Goal: Task Accomplishment & Management: Use online tool/utility

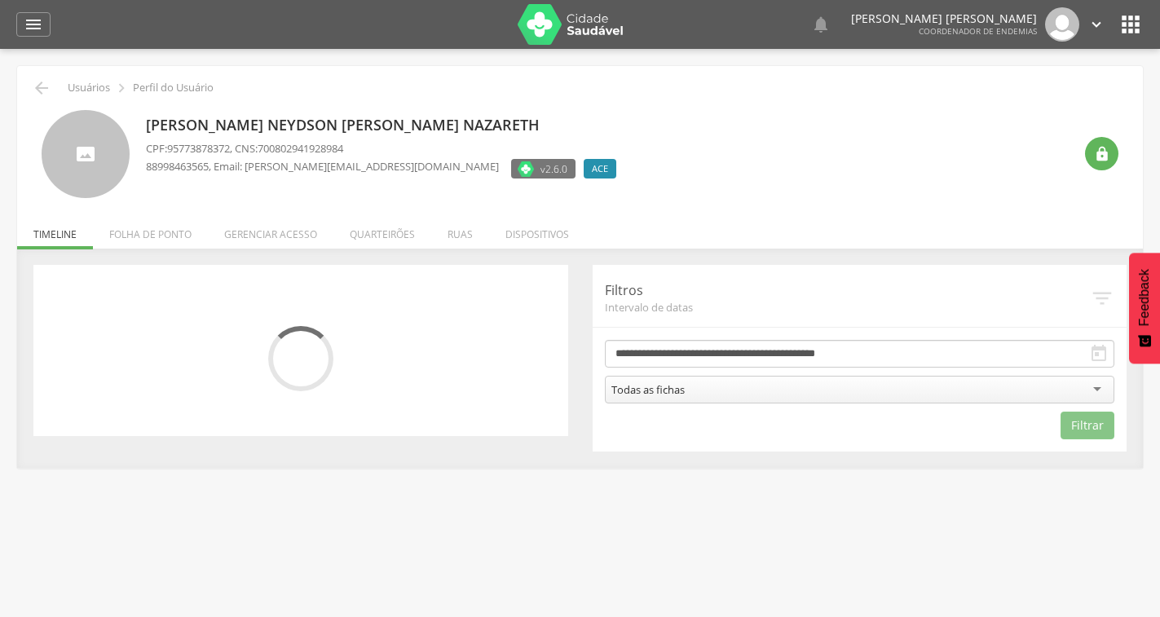
scroll to position [49, 0]
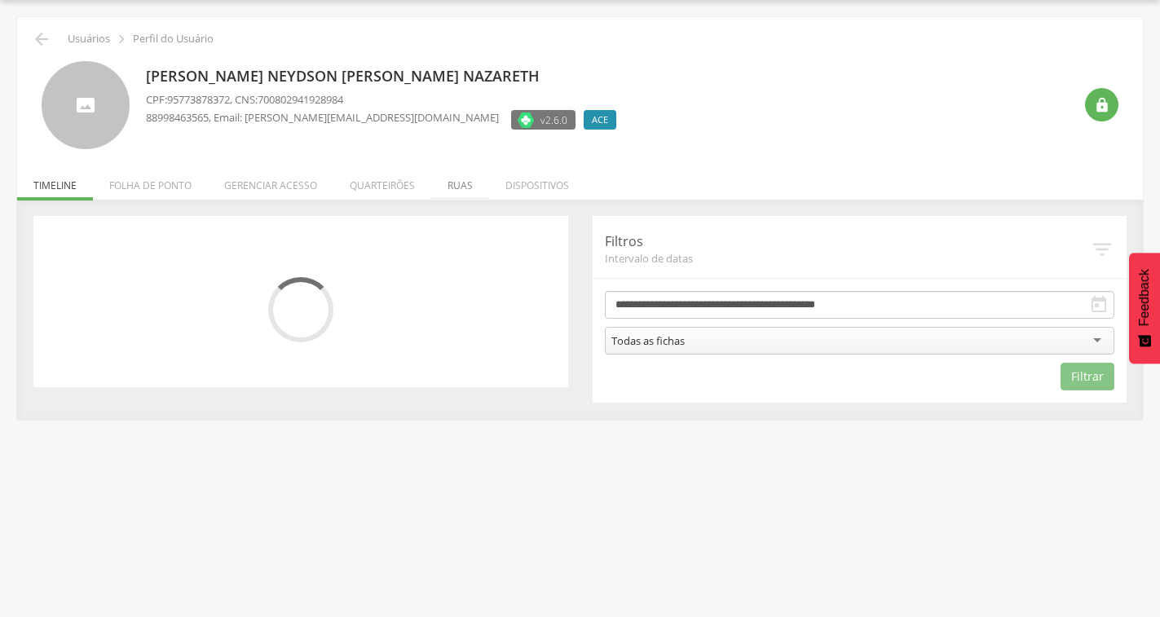
click at [459, 187] on li "Ruas" at bounding box center [460, 181] width 58 height 38
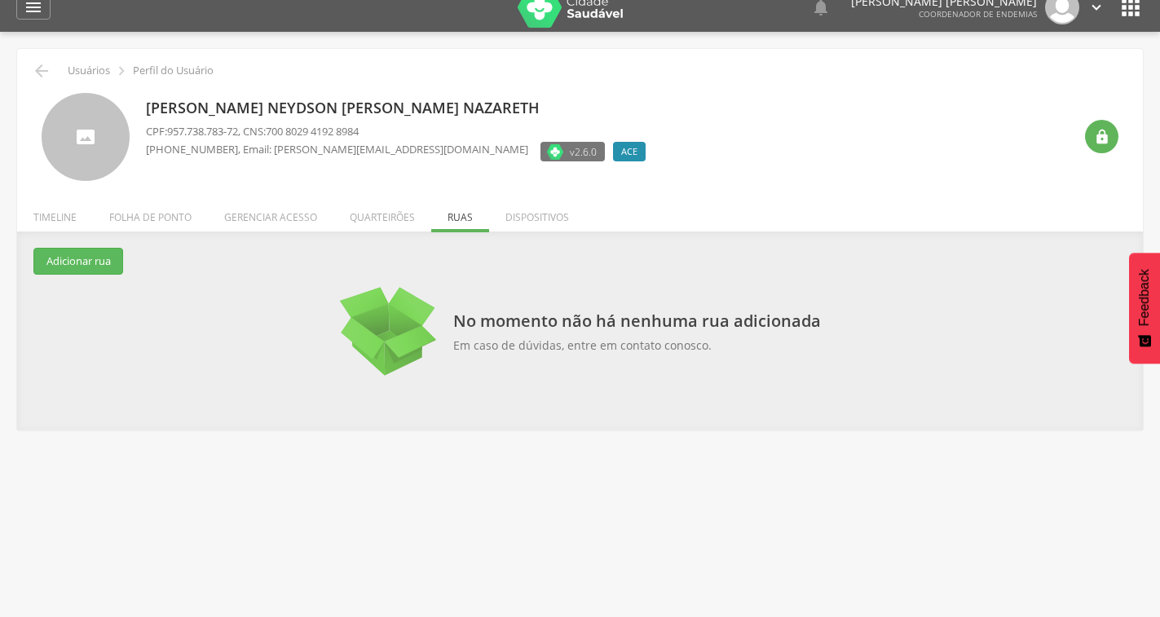
scroll to position [0, 0]
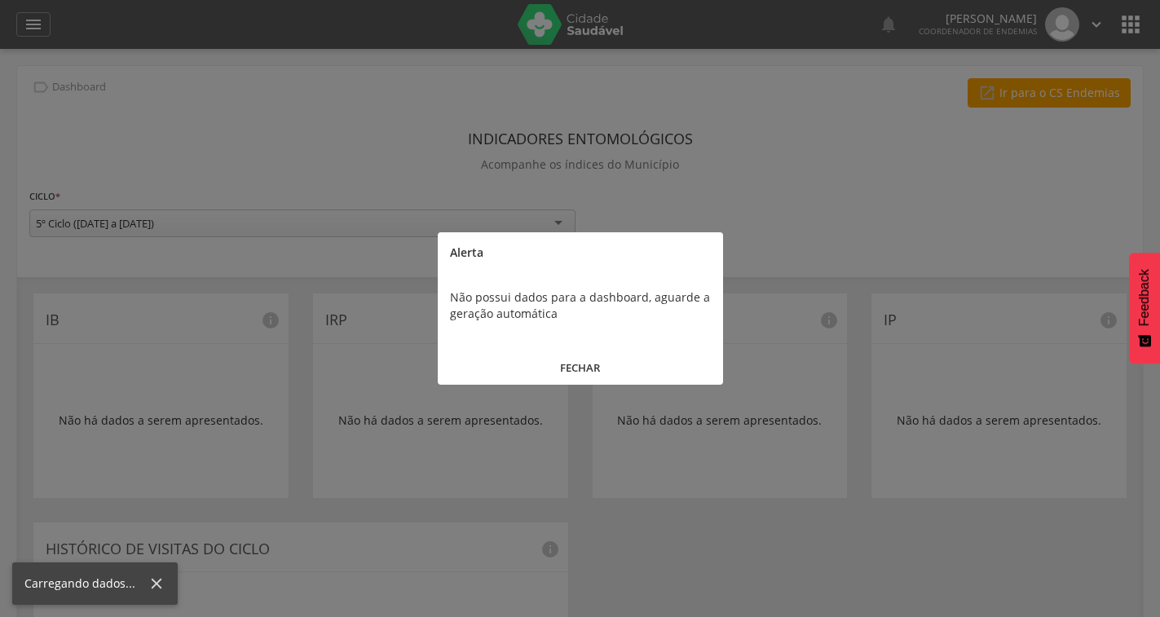
click at [589, 364] on button "FECHAR" at bounding box center [580, 368] width 285 height 35
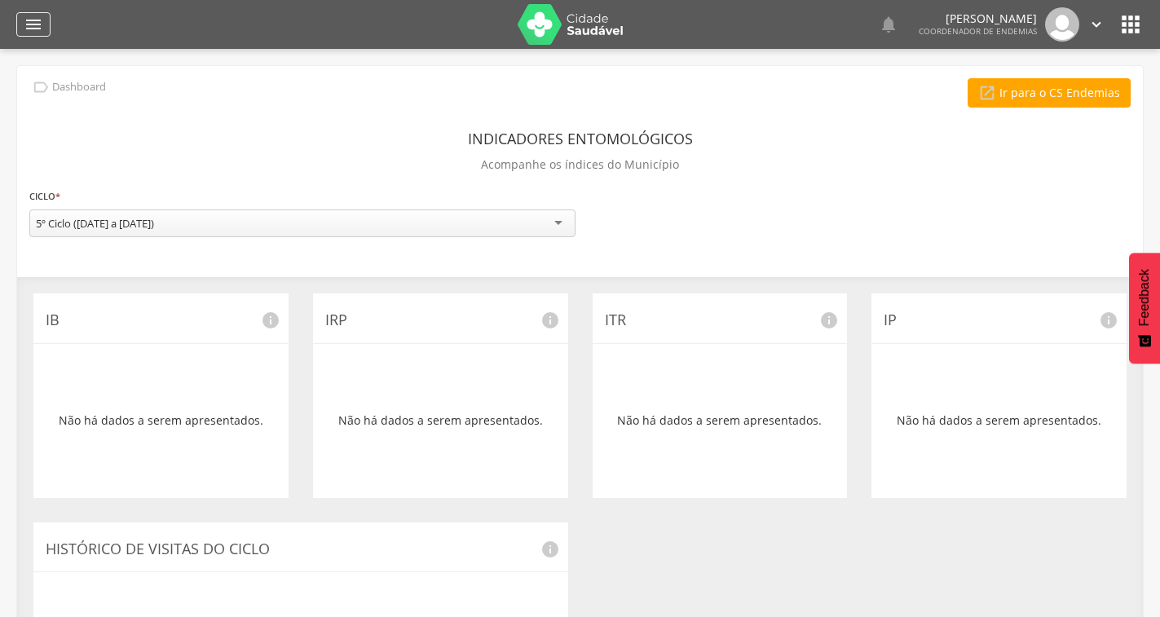
click at [33, 33] on icon "" at bounding box center [34, 25] width 20 height 20
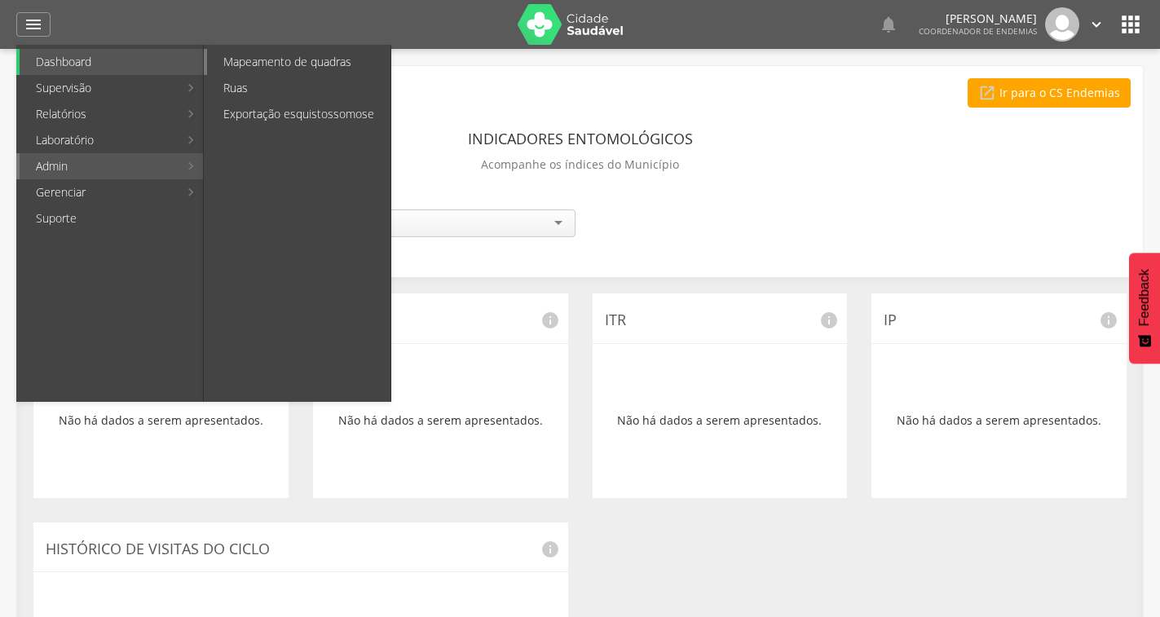
click at [272, 61] on link "Mapeamento de quadras" at bounding box center [298, 62] width 183 height 26
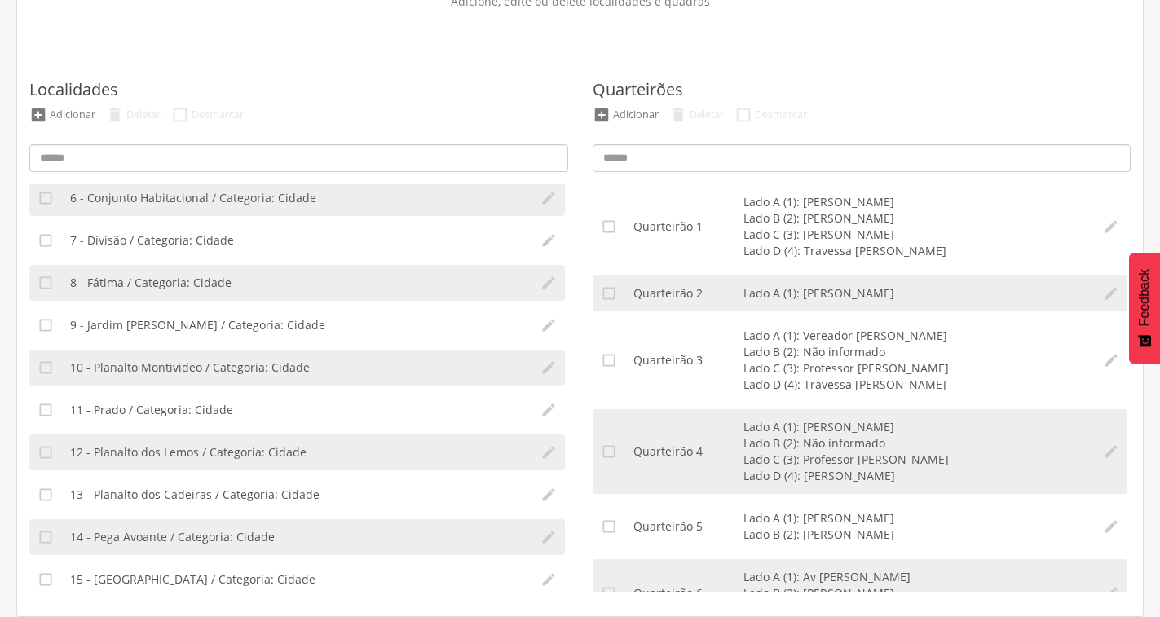
scroll to position [245, 0]
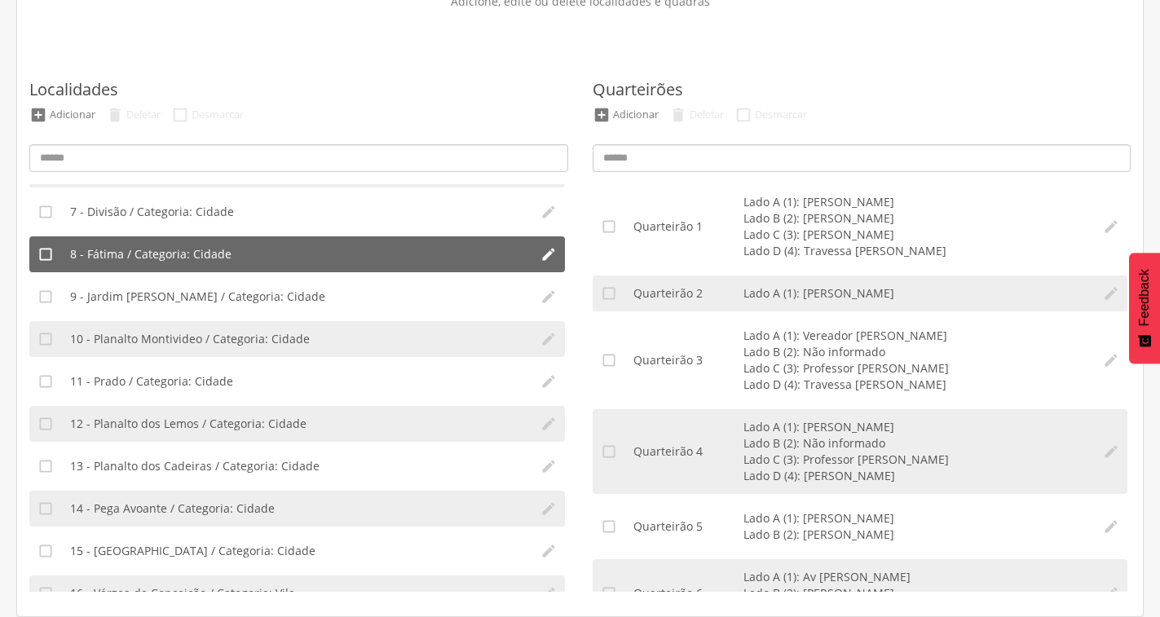
click at [276, 253] on li "8 - Fátima / Categoria: Cidade" at bounding box center [297, 254] width 470 height 36
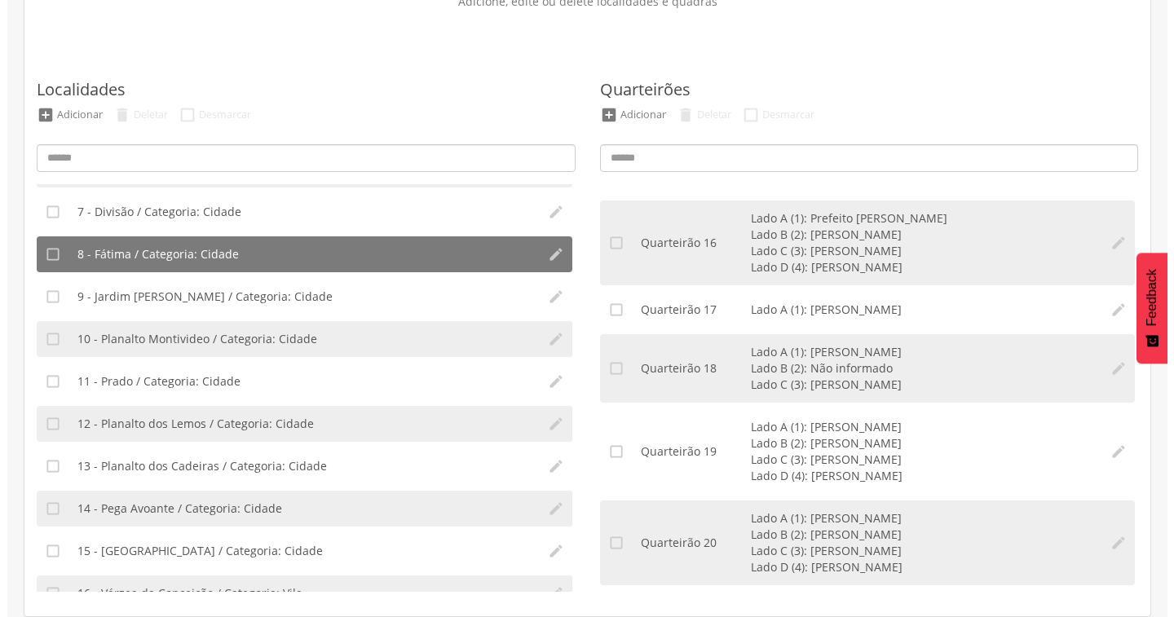
scroll to position [1304, 0]
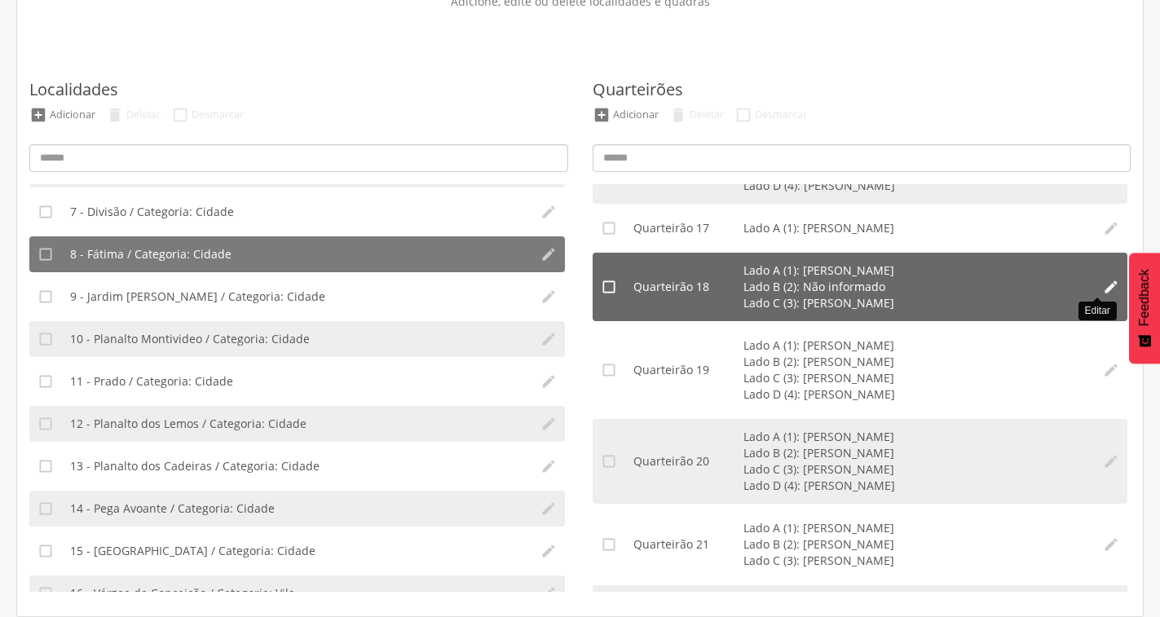
click at [1103, 289] on icon "" at bounding box center [1111, 287] width 16 height 16
type input "**"
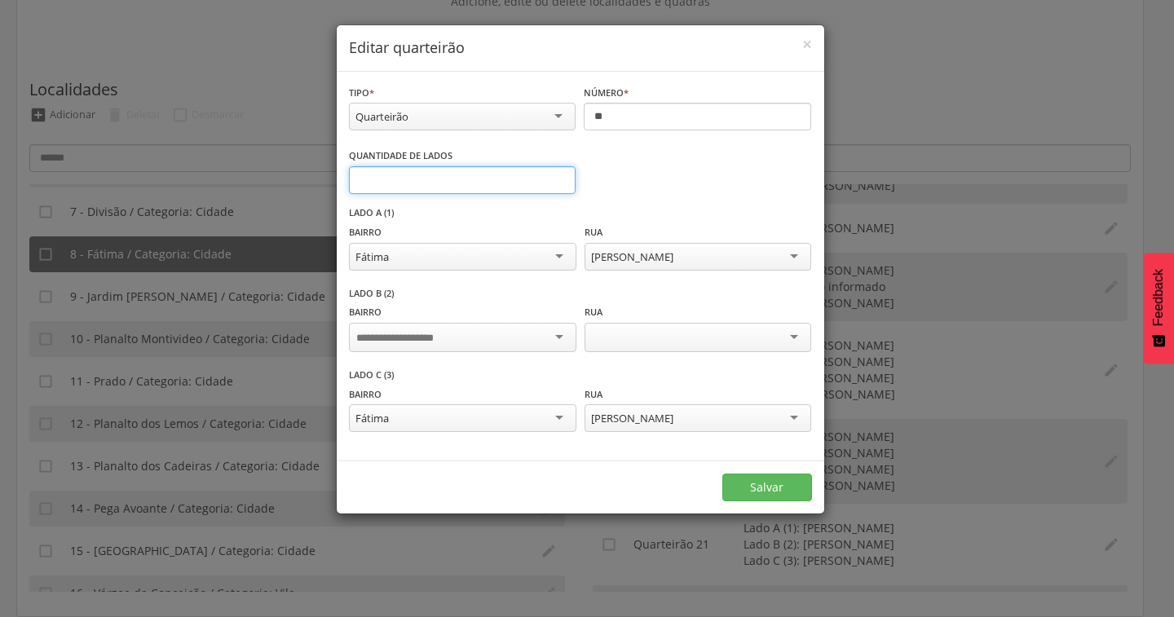
type input "*"
click at [558, 177] on input "*" at bounding box center [462, 180] width 227 height 28
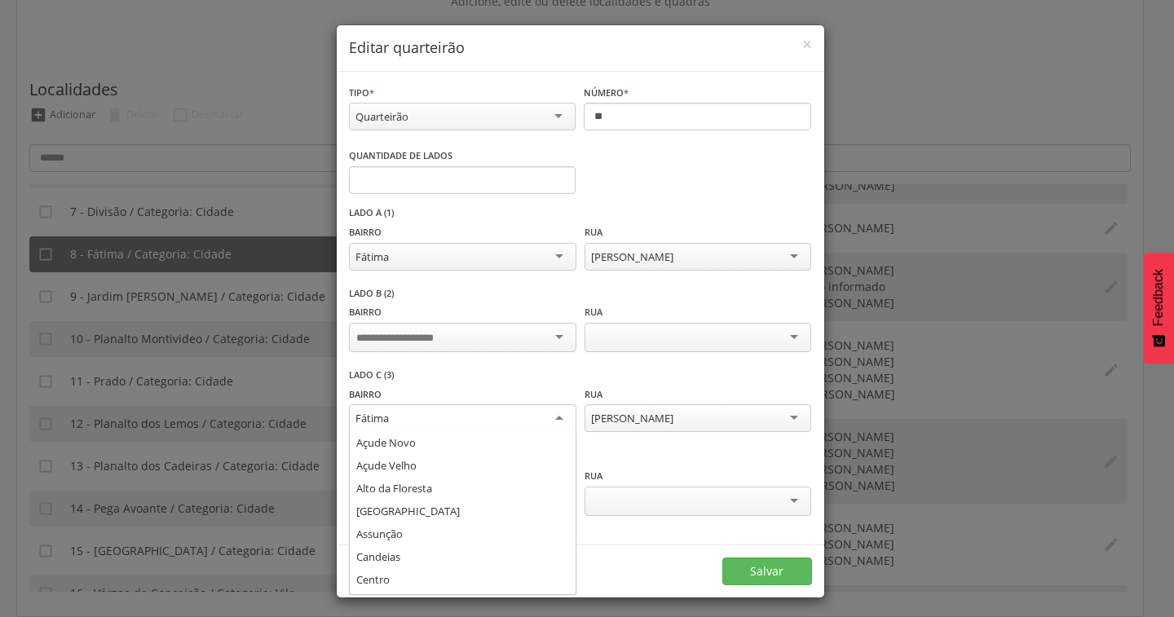
click at [548, 421] on div "Fátima" at bounding box center [462, 418] width 227 height 29
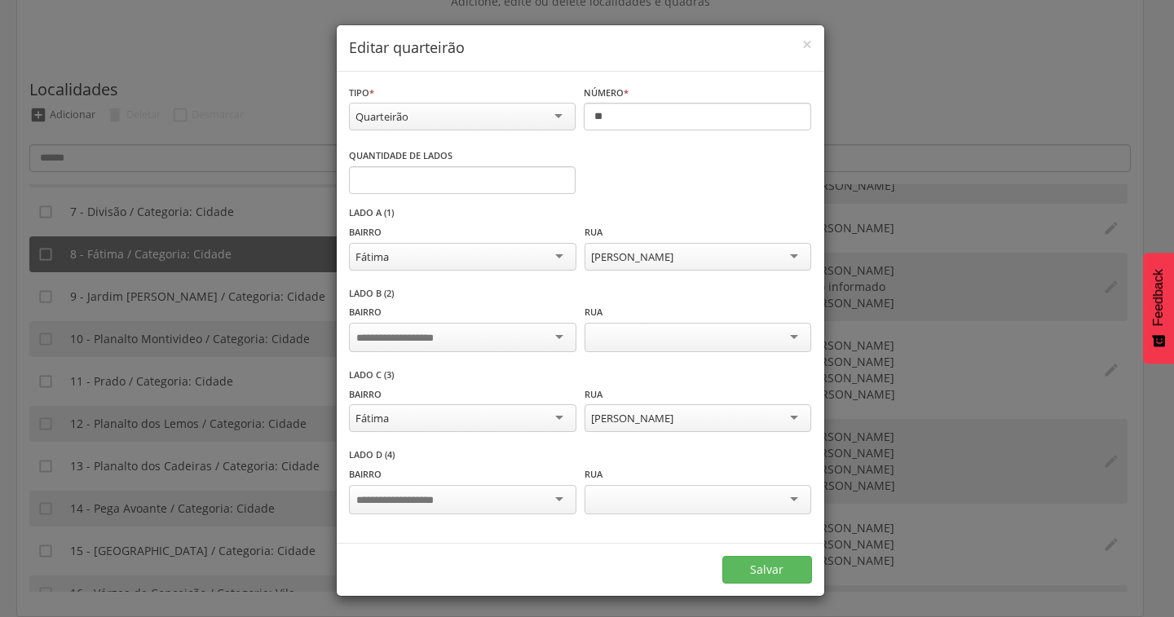
click at [666, 355] on div "Bairro Rua" at bounding box center [580, 335] width 462 height 65
click at [554, 334] on div at bounding box center [462, 337] width 227 height 29
click at [749, 347] on div at bounding box center [698, 337] width 227 height 29
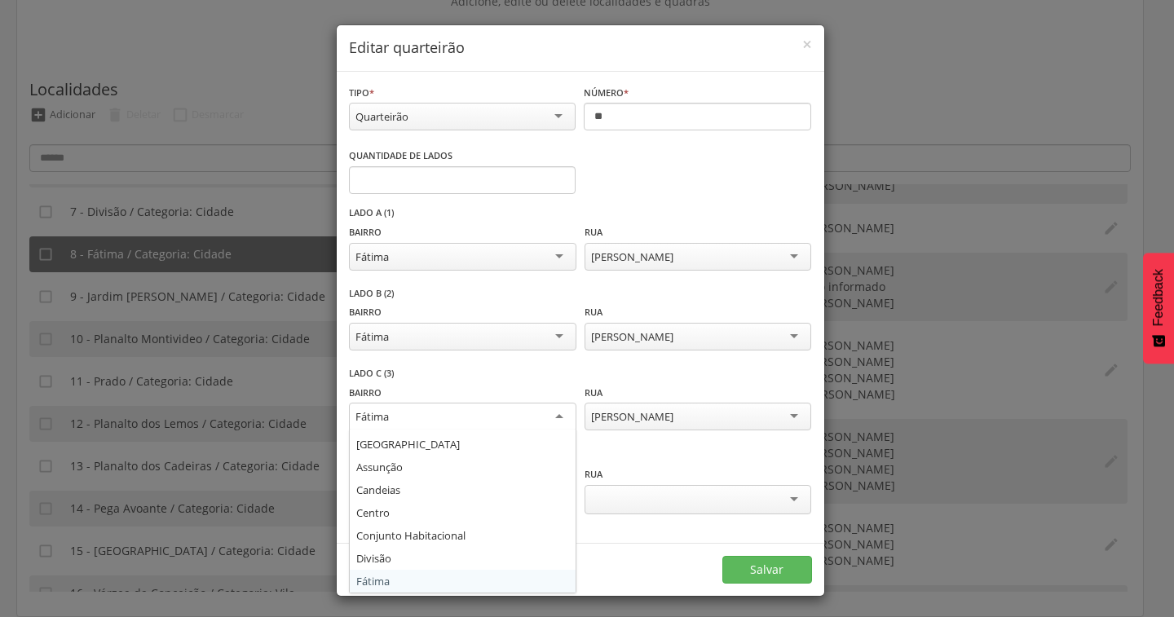
click at [551, 418] on div "Fátima" at bounding box center [462, 417] width 227 height 29
click at [528, 370] on div "**********" at bounding box center [580, 408] width 463 height 82
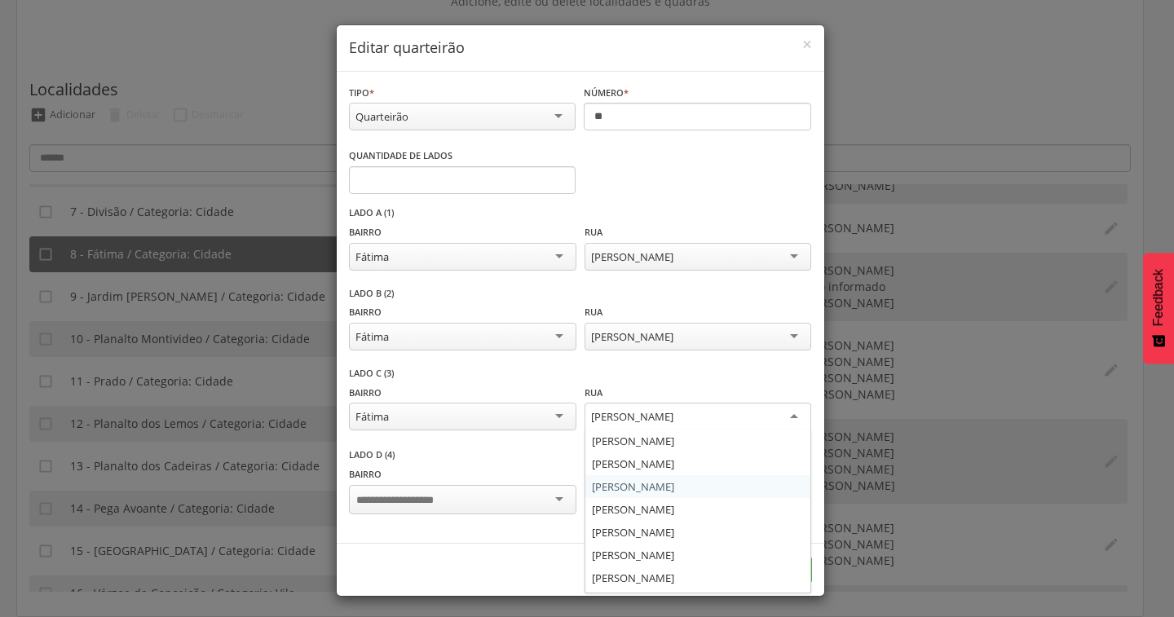
click at [757, 414] on div "[PERSON_NAME]" at bounding box center [698, 417] width 227 height 29
click at [660, 375] on div "Lado C (3) Bairro ****** Fátima Açude [GEOGRAPHIC_DATA] [GEOGRAPHIC_DATA] [GEOG…" at bounding box center [580, 408] width 463 height 82
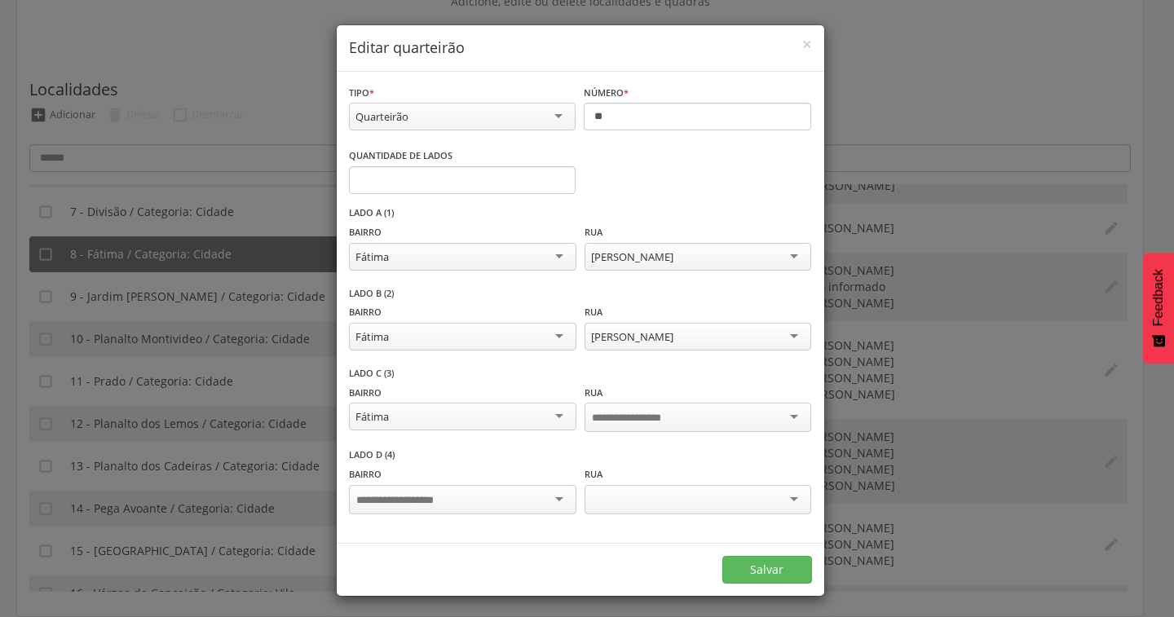
click at [466, 413] on div "Fátima" at bounding box center [462, 417] width 227 height 28
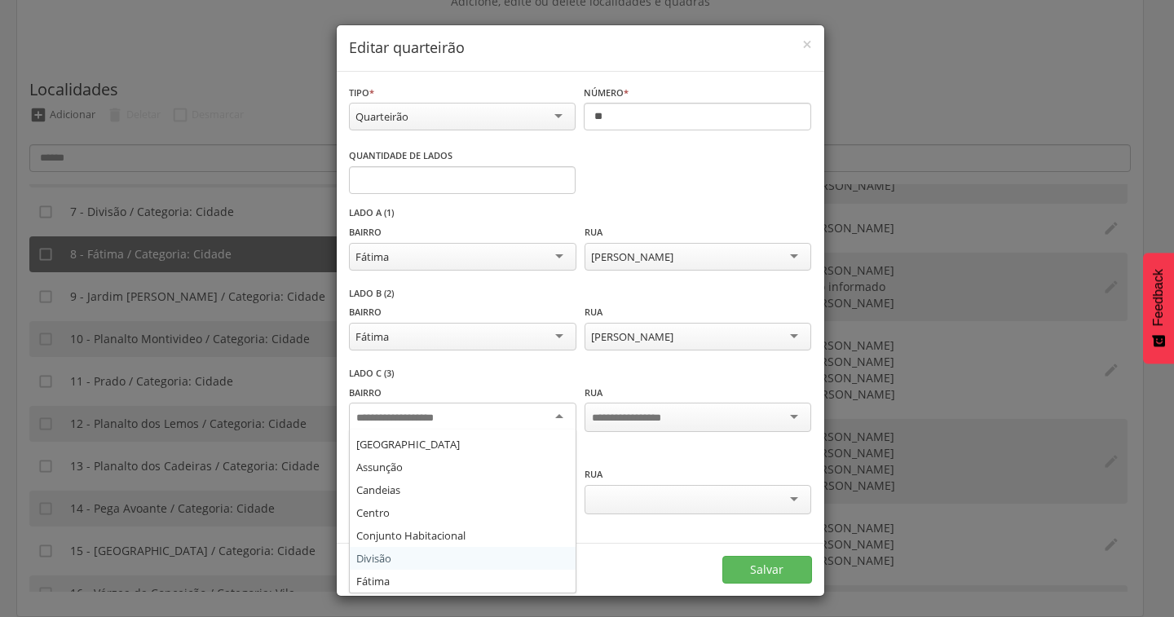
click at [525, 374] on div "Lado C (3) Bairro Açude [GEOGRAPHIC_DATA] [GEOGRAPHIC_DATA] [GEOGRAPHIC_DATA] A…" at bounding box center [580, 408] width 463 height 82
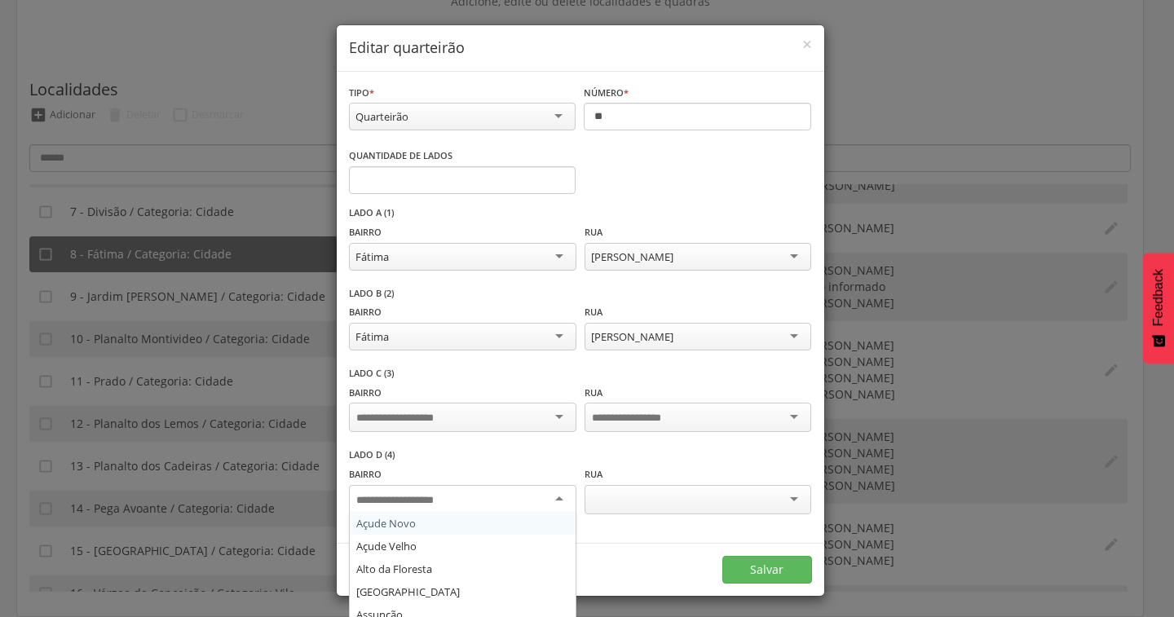
click at [533, 496] on div at bounding box center [462, 499] width 227 height 29
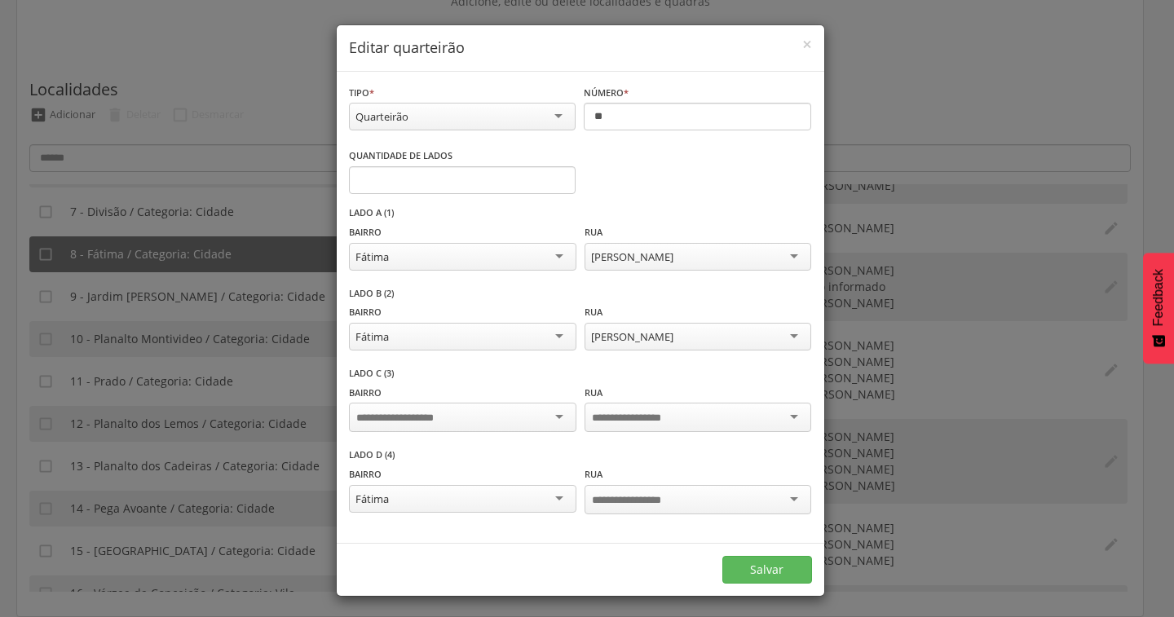
click at [633, 504] on div at bounding box center [698, 499] width 227 height 29
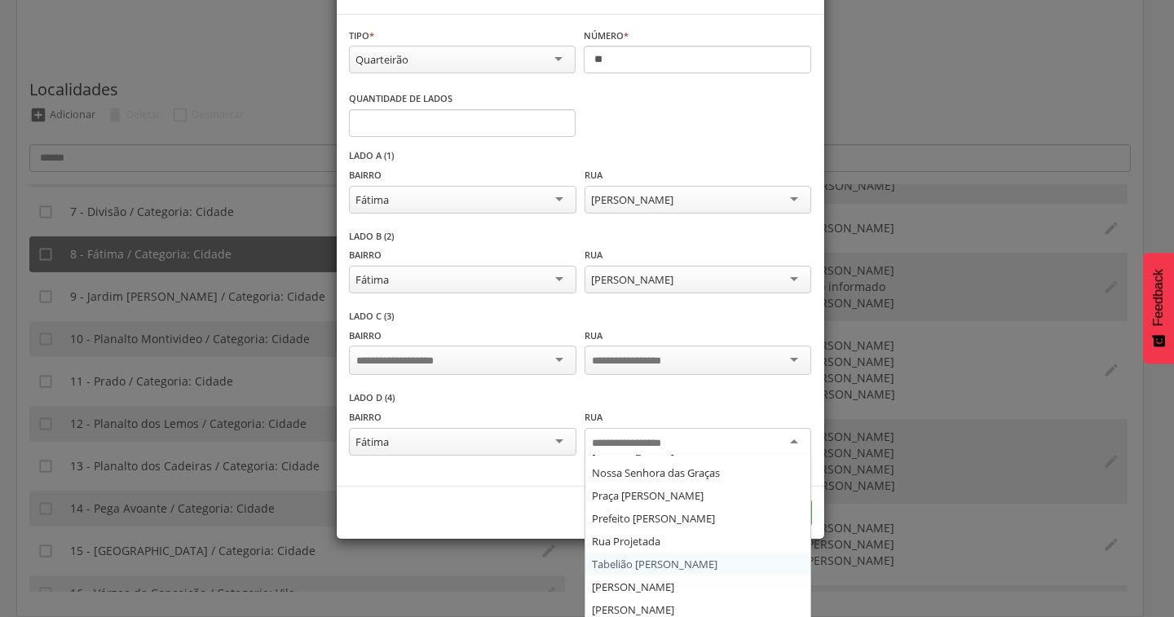
scroll to position [1, 0]
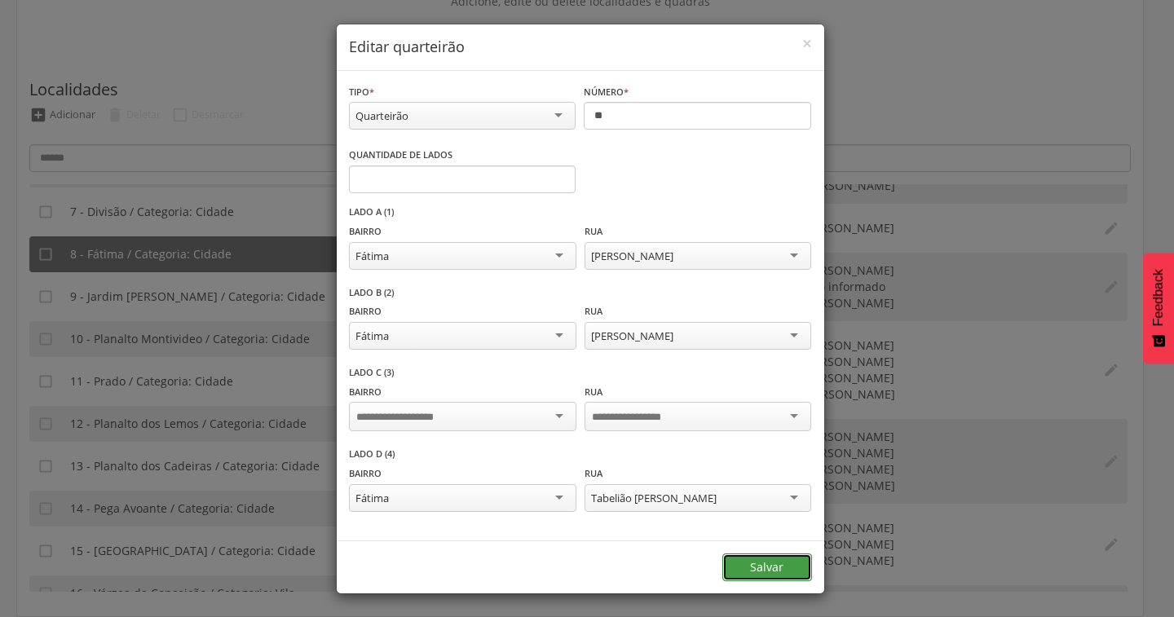
click at [744, 564] on button "Salvar" at bounding box center [767, 568] width 90 height 28
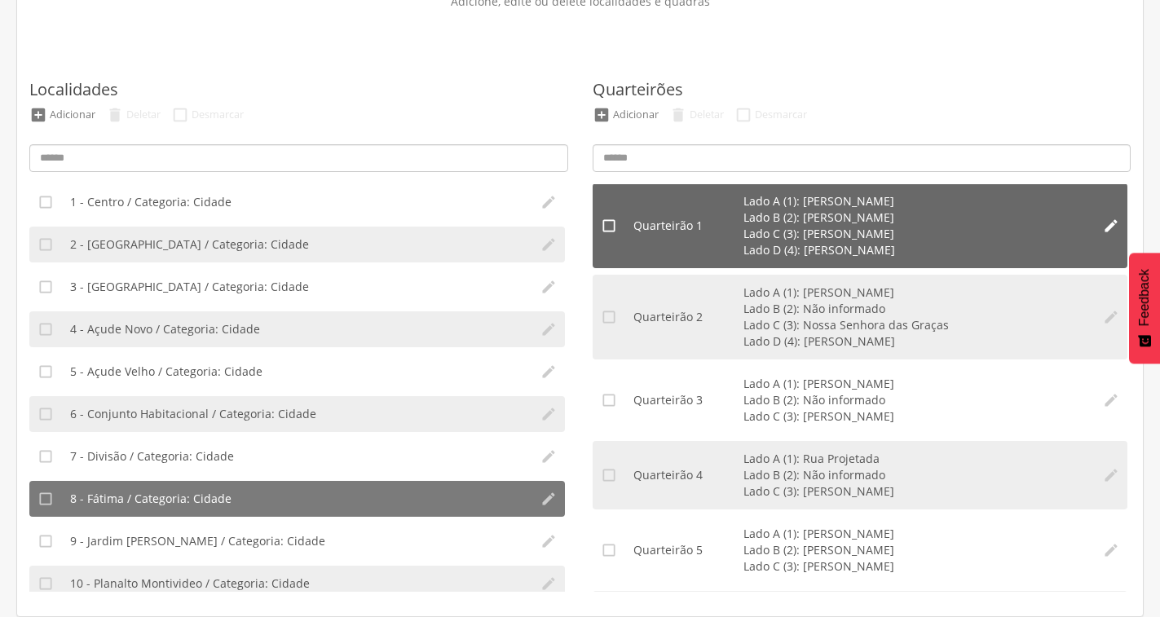
scroll to position [0, 0]
